Goal: Task Accomplishment & Management: Complete application form

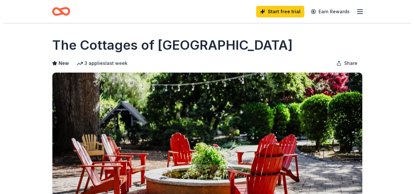
scroll to position [184, 0]
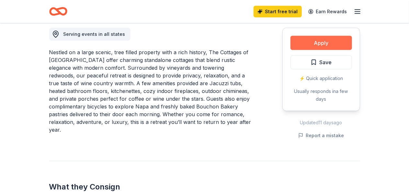
click at [316, 45] on button "Apply" at bounding box center [320, 43] width 61 height 14
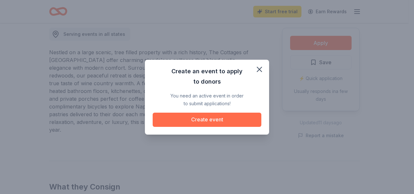
click at [213, 118] on button "Create event" at bounding box center [207, 120] width 109 height 14
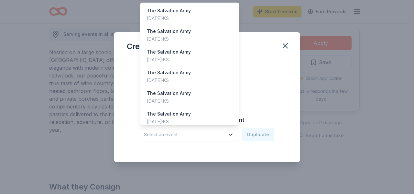
click at [190, 138] on span "Select an event" at bounding box center [184, 135] width 81 height 8
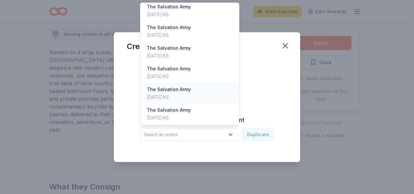
scroll to position [5, 0]
click at [273, 76] on h3 "Create from scratch" at bounding box center [207, 74] width 160 height 10
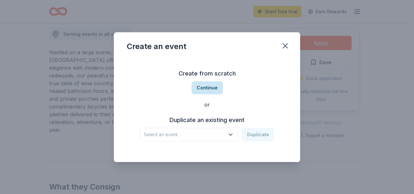
click at [210, 91] on button "Continue" at bounding box center [207, 88] width 31 height 13
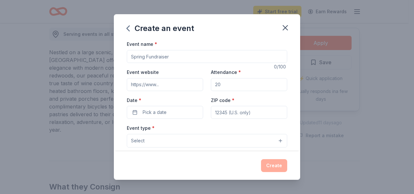
click at [153, 57] on input "Event name *" at bounding box center [207, 56] width 160 height 13
click at [178, 145] on button "Select" at bounding box center [207, 141] width 160 height 14
click at [175, 139] on button "Select" at bounding box center [207, 141] width 160 height 14
drag, startPoint x: 255, startPoint y: 141, endPoint x: 150, endPoint y: 129, distance: 106.1
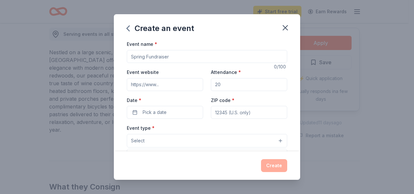
click at [255, 141] on button "Select" at bounding box center [207, 141] width 160 height 14
click at [276, 142] on button "Select" at bounding box center [207, 141] width 160 height 14
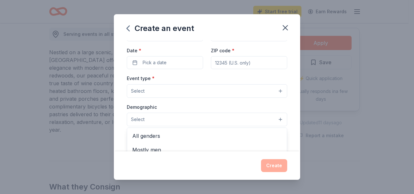
click at [276, 117] on button "Select" at bounding box center [207, 120] width 160 height 14
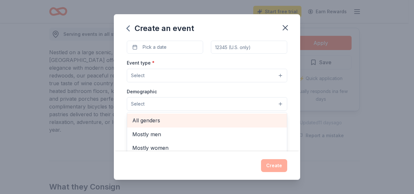
scroll to position [67, 0]
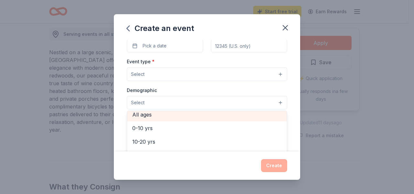
click at [147, 114] on span "All ages" at bounding box center [206, 115] width 149 height 8
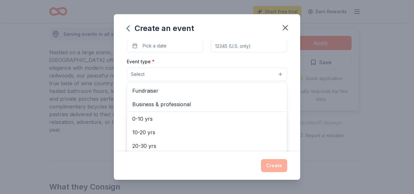
click at [175, 72] on button "Select" at bounding box center [207, 75] width 160 height 14
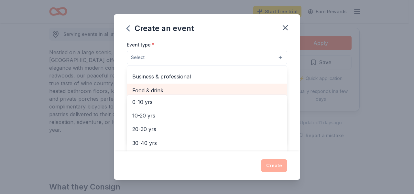
scroll to position [10, 0]
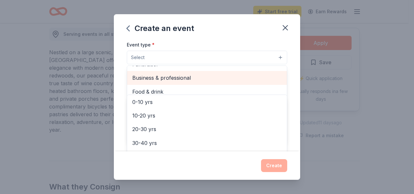
click at [184, 81] on span "Business & professional" at bounding box center [206, 78] width 149 height 8
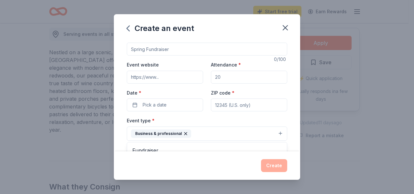
scroll to position [0, 0]
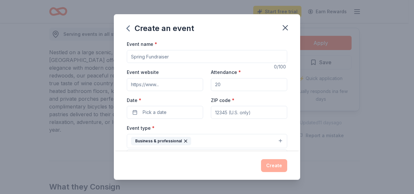
click at [156, 54] on input "Event name *" at bounding box center [207, 56] width 160 height 13
type input "Christmas Distribution"
click at [178, 71] on div "Event website" at bounding box center [165, 79] width 76 height 23
click at [168, 111] on button "Pick a date" at bounding box center [165, 112] width 76 height 13
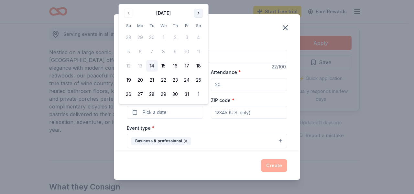
click at [196, 14] on button "Go to next month" at bounding box center [198, 13] width 9 height 9
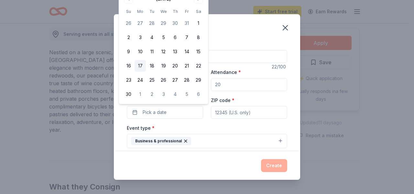
click at [140, 64] on button "17" at bounding box center [141, 66] width 12 height 12
click at [213, 129] on div "Event type * Business & professional" at bounding box center [207, 136] width 160 height 24
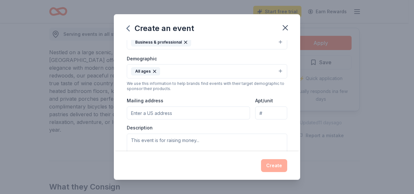
scroll to position [100, 0]
click at [162, 113] on input "Mailing address" at bounding box center [188, 112] width 123 height 13
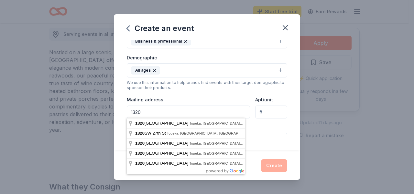
type input "1320 SE 6th"
type input "66601"
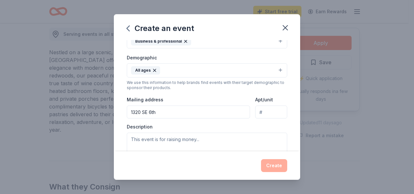
click at [273, 128] on div "Description" at bounding box center [207, 143] width 160 height 38
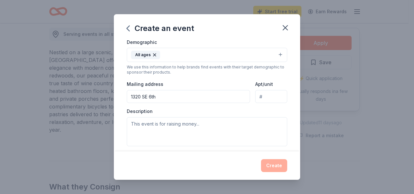
scroll to position [117, 0]
click at [195, 96] on input "1320 SE 6th" at bounding box center [188, 95] width 123 height 13
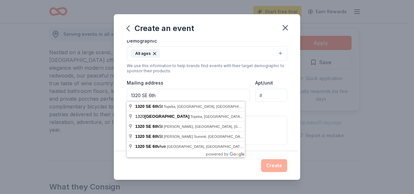
click at [195, 96] on input "1320 SE 6th" at bounding box center [188, 95] width 123 height 13
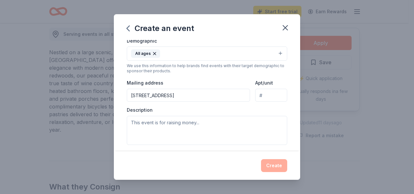
type input "[STREET_ADDRESS]"
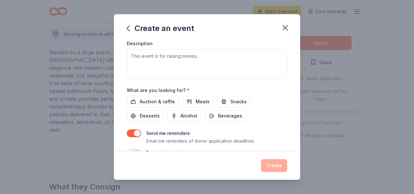
scroll to position [198, 0]
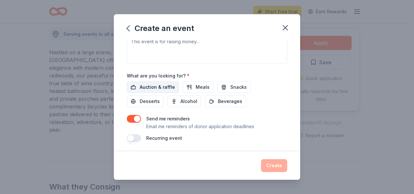
click at [150, 86] on span "Auction & raffle" at bounding box center [157, 87] width 35 height 8
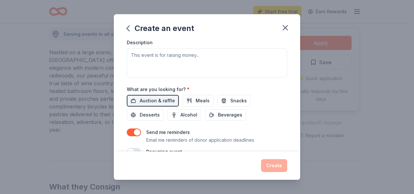
scroll to position [182, 0]
